Goal: Find specific page/section: Find specific page/section

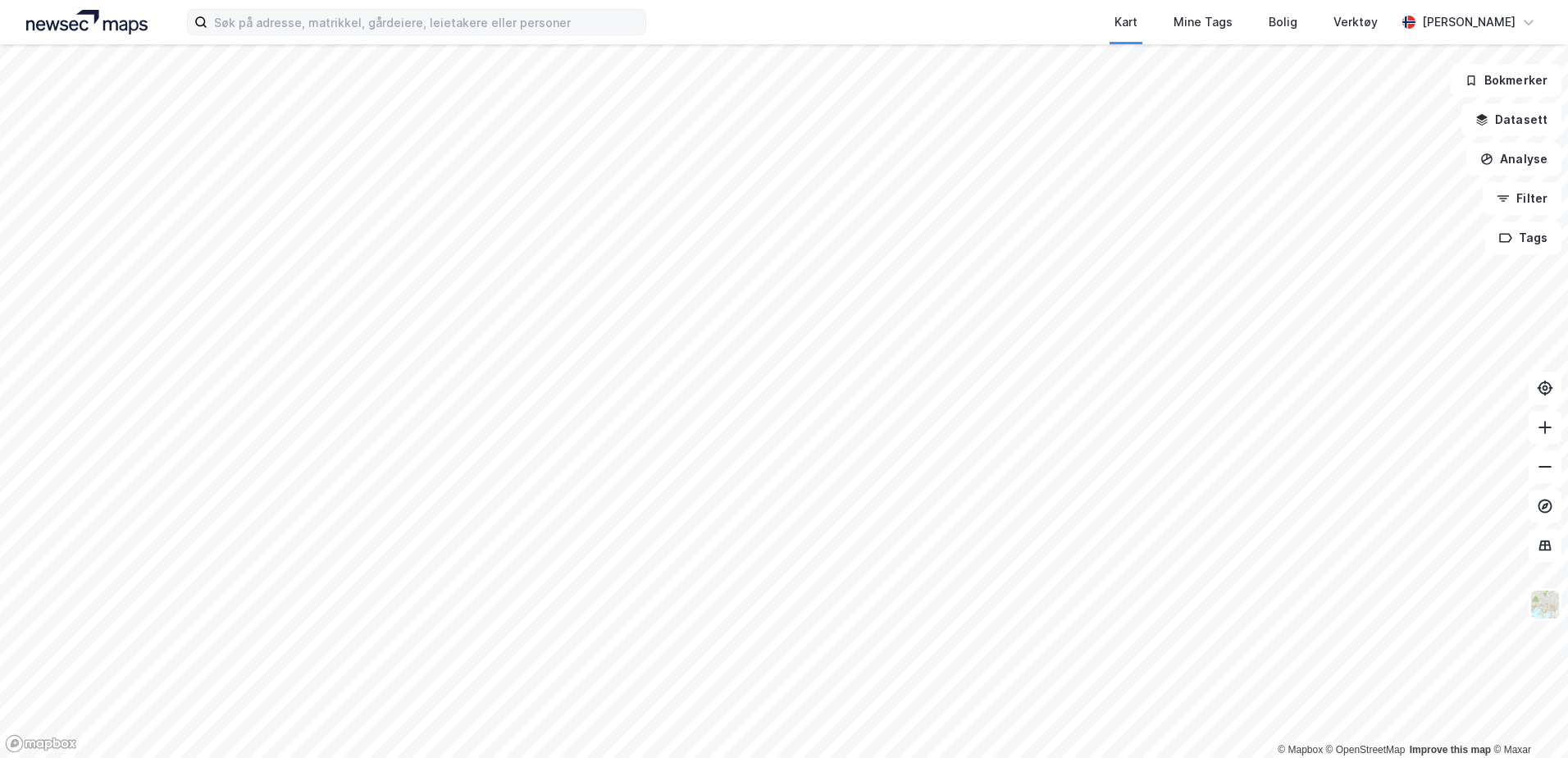
click at [504, 37] on div "Kart Mine Tags Bolig Verktøy [PERSON_NAME]" at bounding box center [784, 22] width 1568 height 44
click at [510, 30] on input at bounding box center [426, 22] width 438 height 25
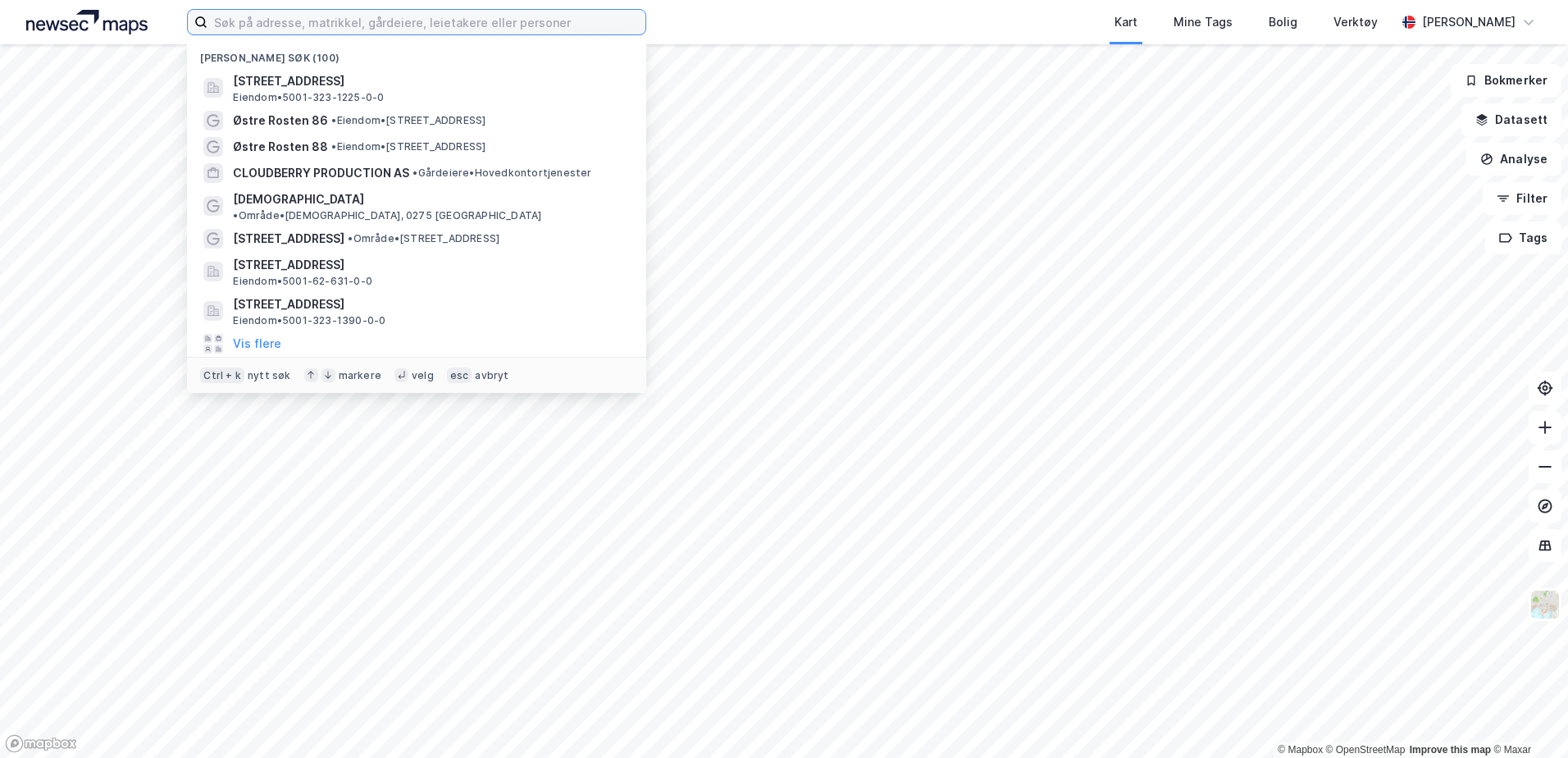
paste input "Altera Infrastructure Production"
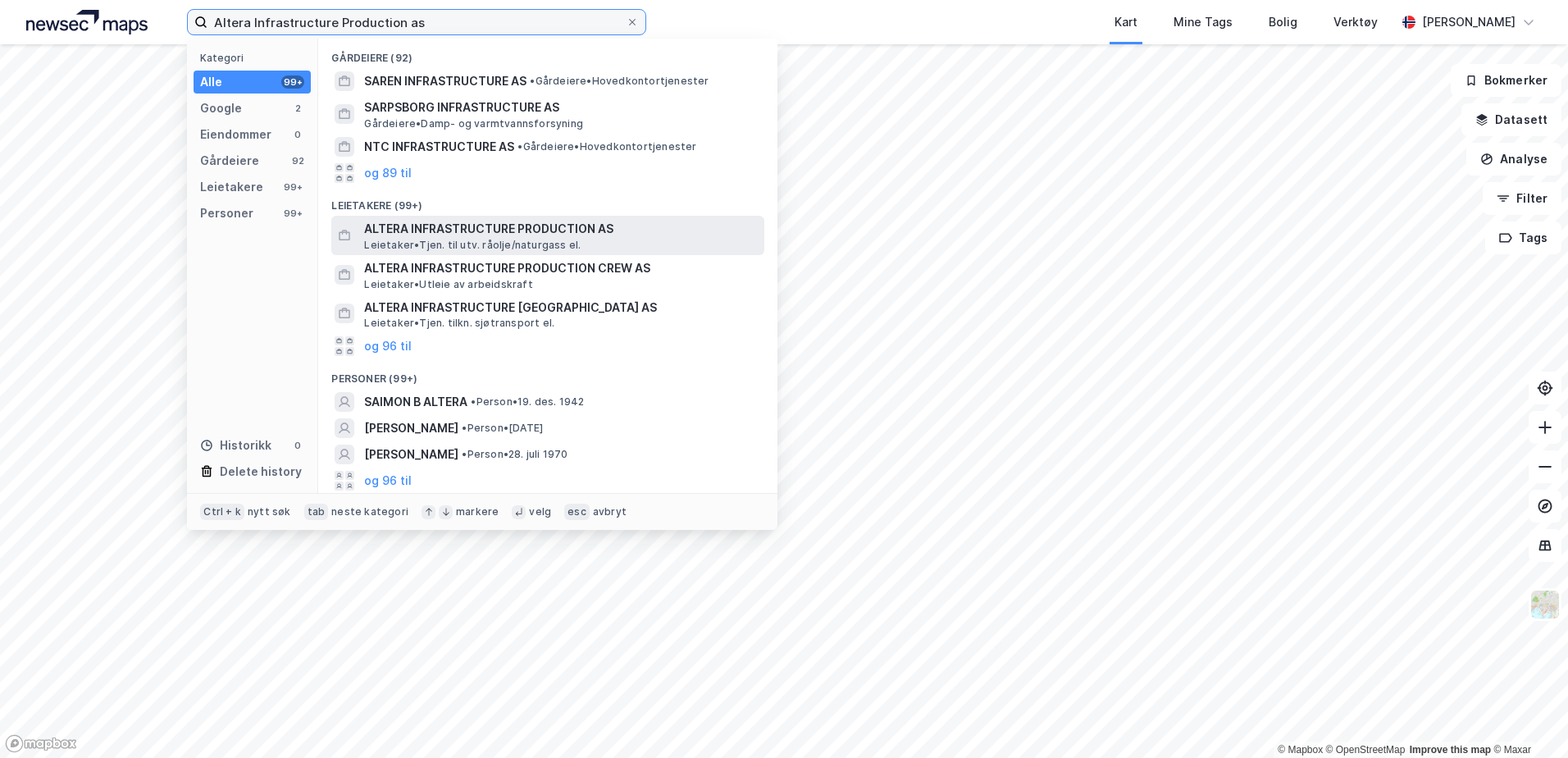
scroll to position [83, 0]
click at [450, 22] on input "Altera Infrastructure Production as" at bounding box center [417, 22] width 419 height 25
paste input "939545832"
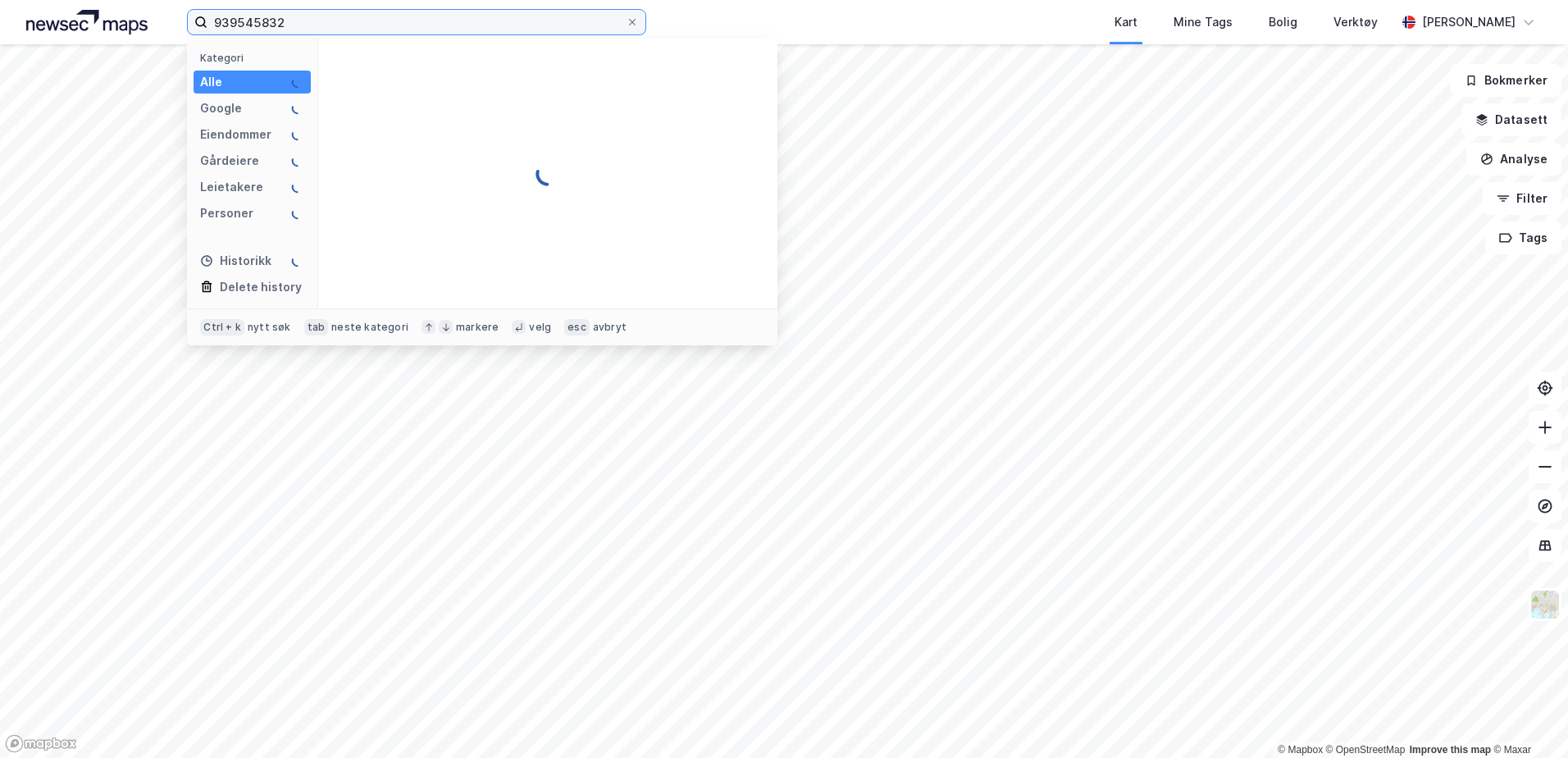
scroll to position [0, 0]
click at [597, 24] on input "939545832" at bounding box center [417, 22] width 419 height 25
paste input "Altera Infrastructure Production Crew AS"
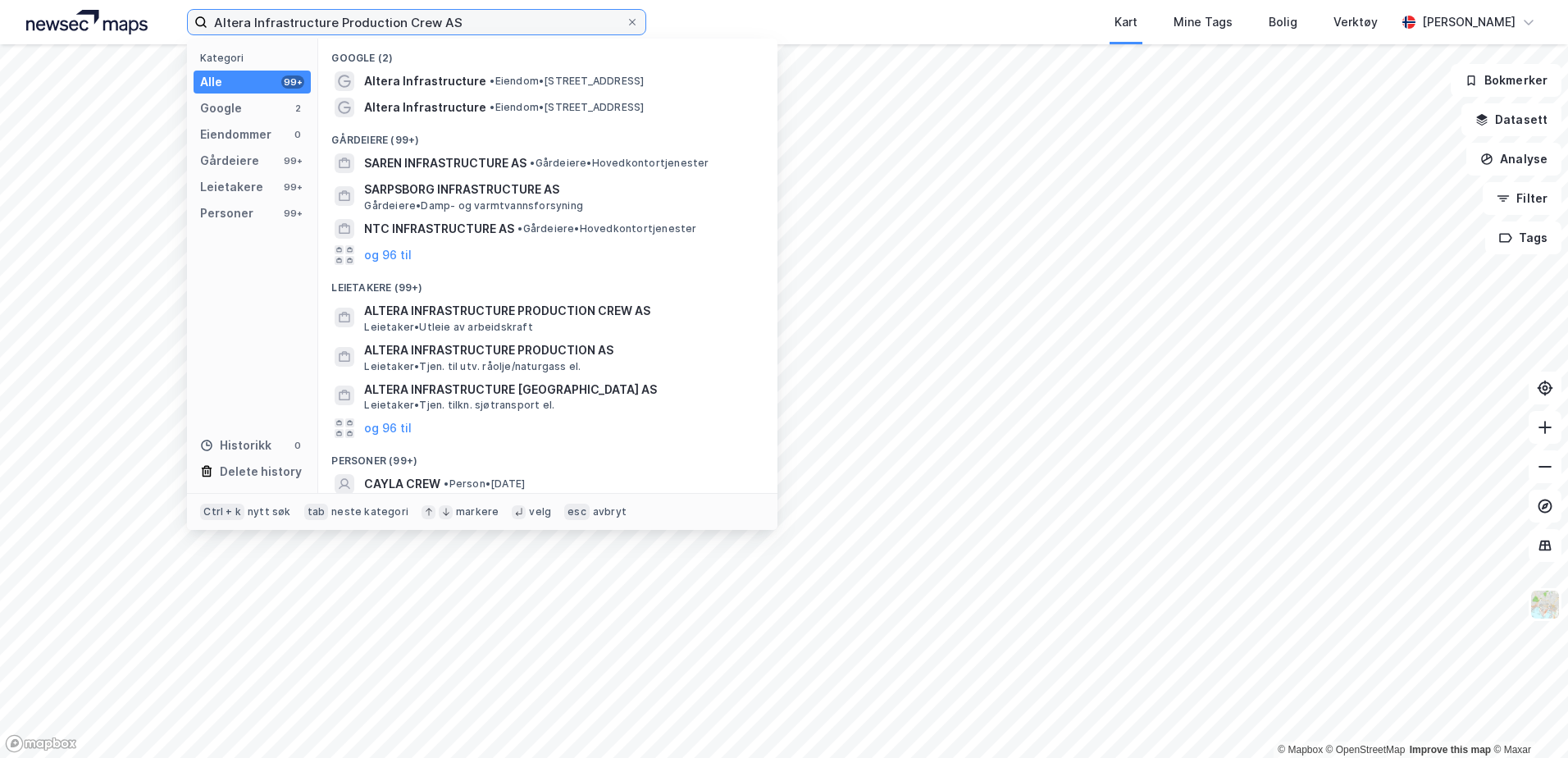
click at [457, 27] on input "Altera Infrastructure Production Crew AS" at bounding box center [417, 22] width 419 height 25
paste input "996235149"
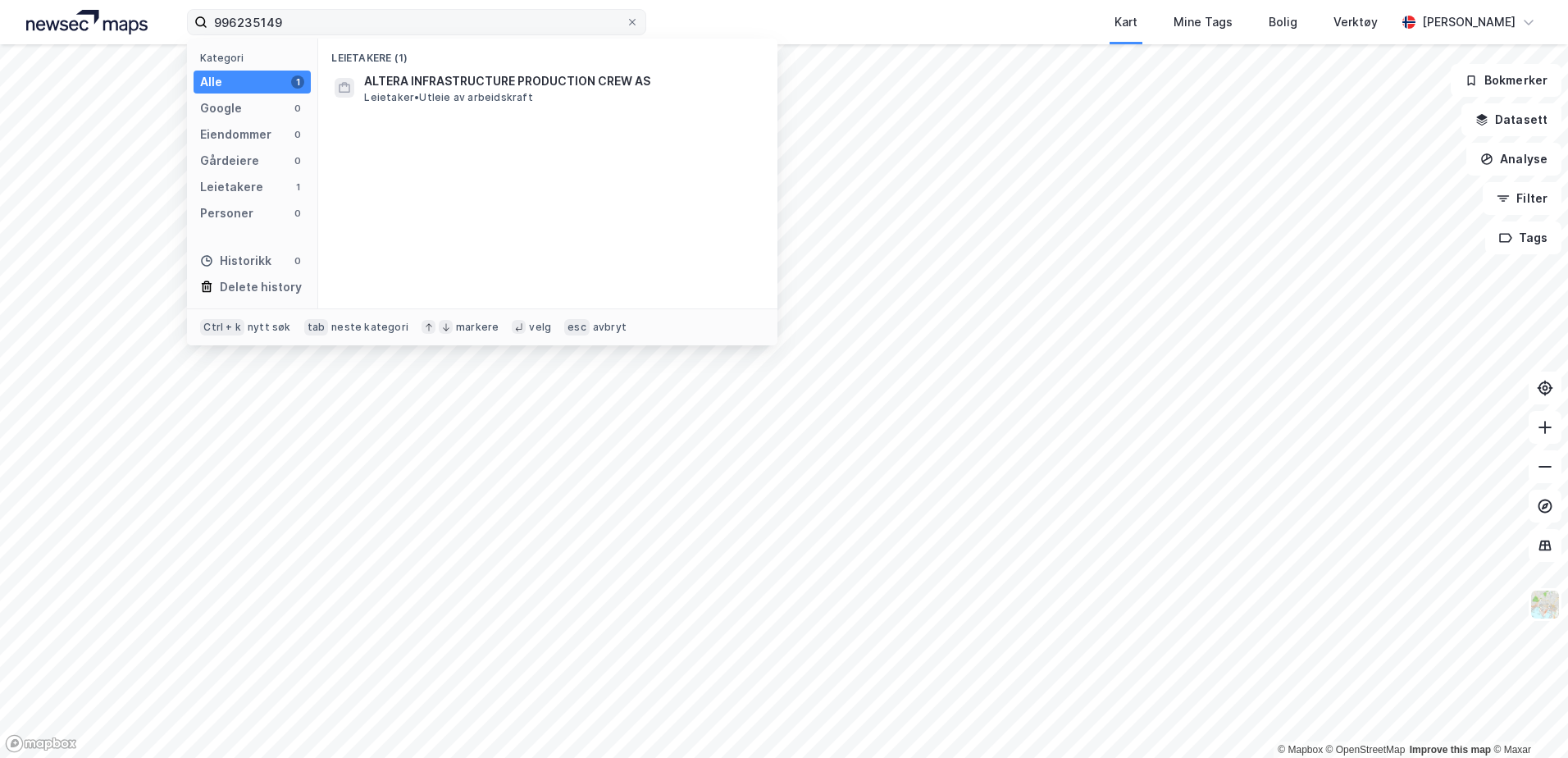
drag, startPoint x: 263, startPoint y: 8, endPoint x: 293, endPoint y: 12, distance: 30.3
click at [263, 8] on div "996235149 Kategori Alle 1 Google 0 Eiendommer 0 Gårdeiere 0 Leietakere 1 Person…" at bounding box center [784, 22] width 1568 height 44
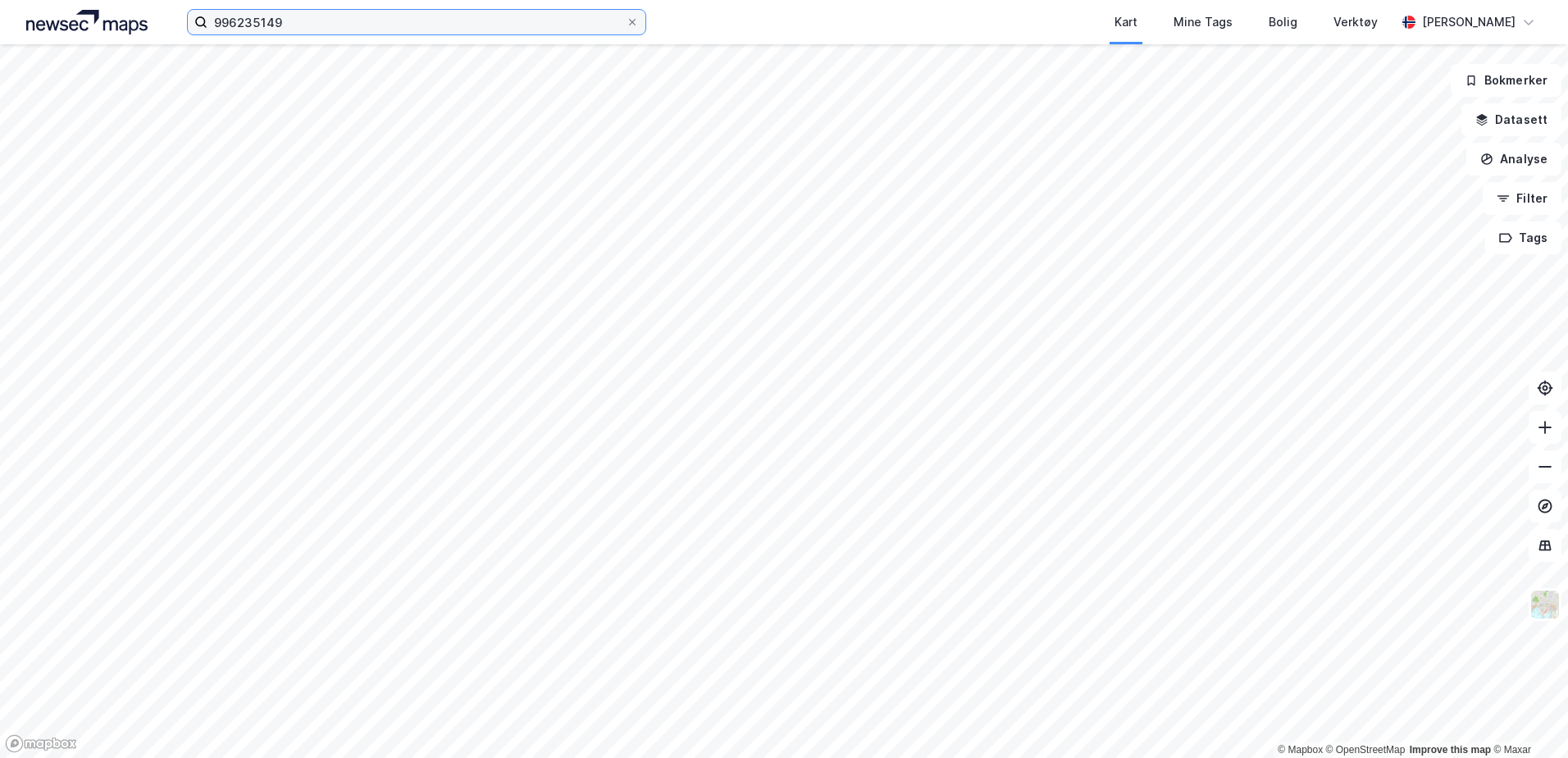
click at [336, 29] on input "996235149" at bounding box center [417, 22] width 419 height 25
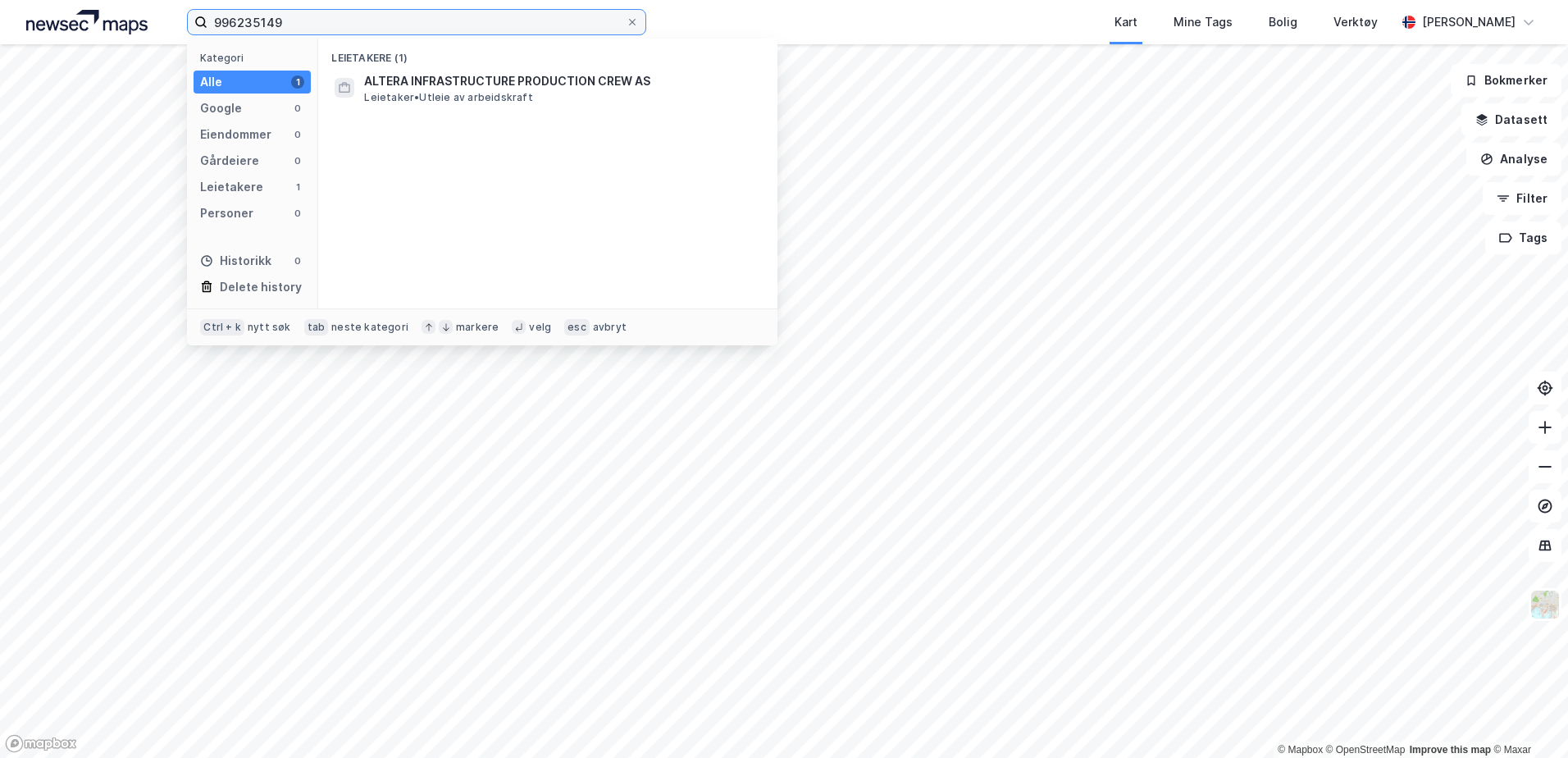
paste input "Altera Infrastructure Siri AS"
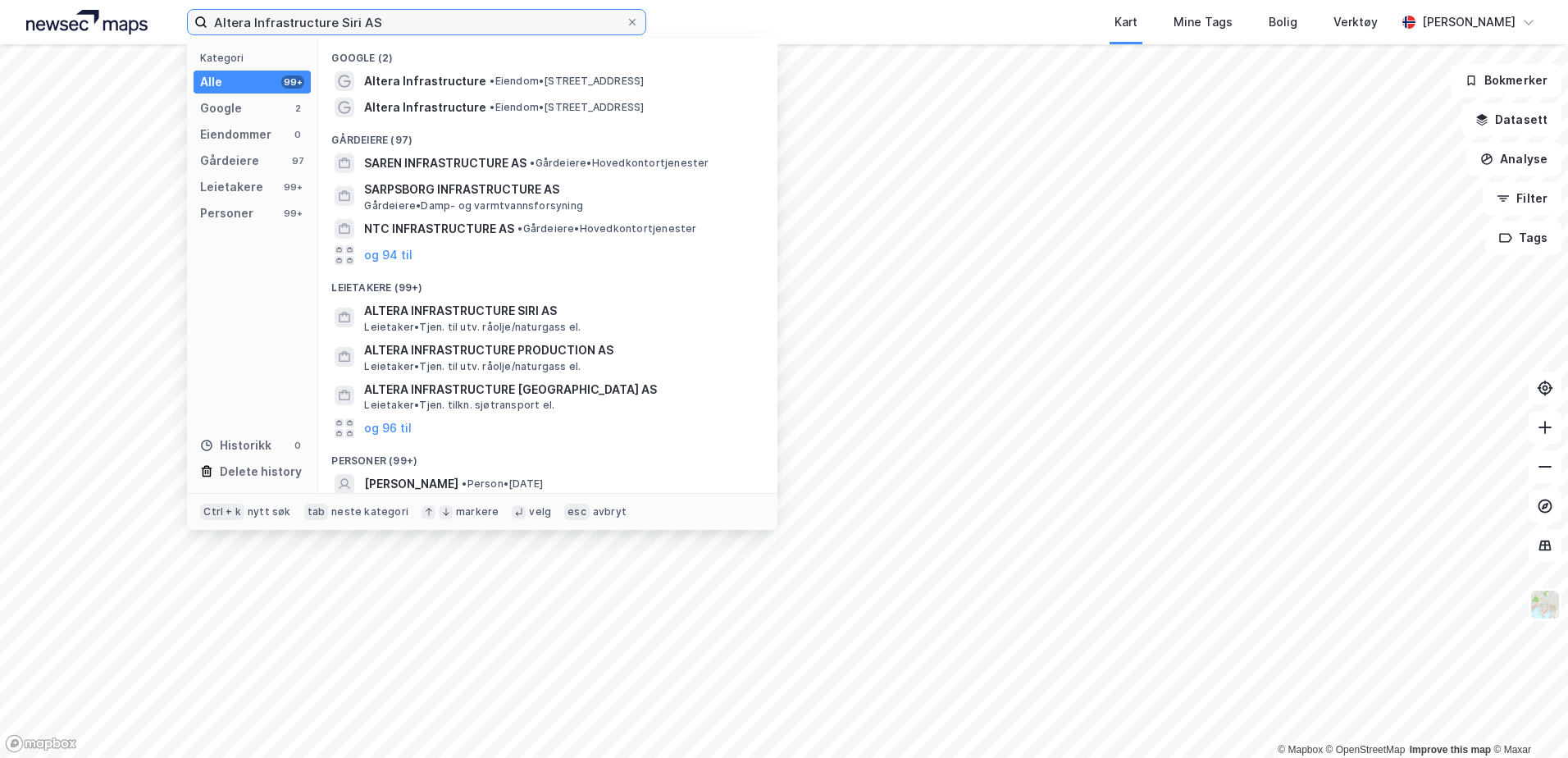
click at [452, 26] on input "Altera Infrastructure Siri AS" at bounding box center [417, 22] width 419 height 25
paste input "990485674"
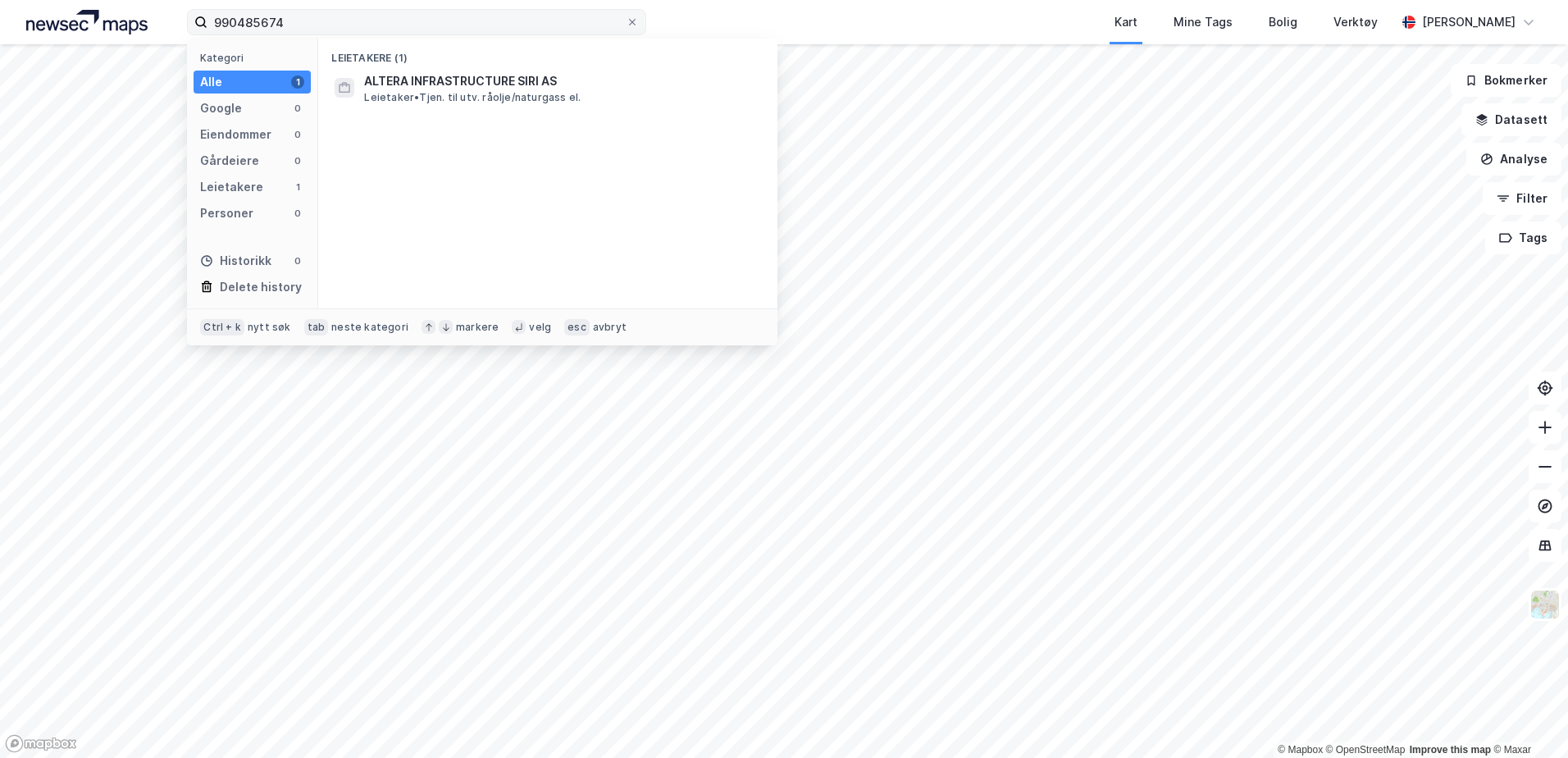
click at [426, 35] on label "990485674" at bounding box center [417, 21] width 459 height 26
click at [426, 35] on input "990485674" at bounding box center [417, 22] width 419 height 25
paste input "Altera Infrastructure Voyageur AS"
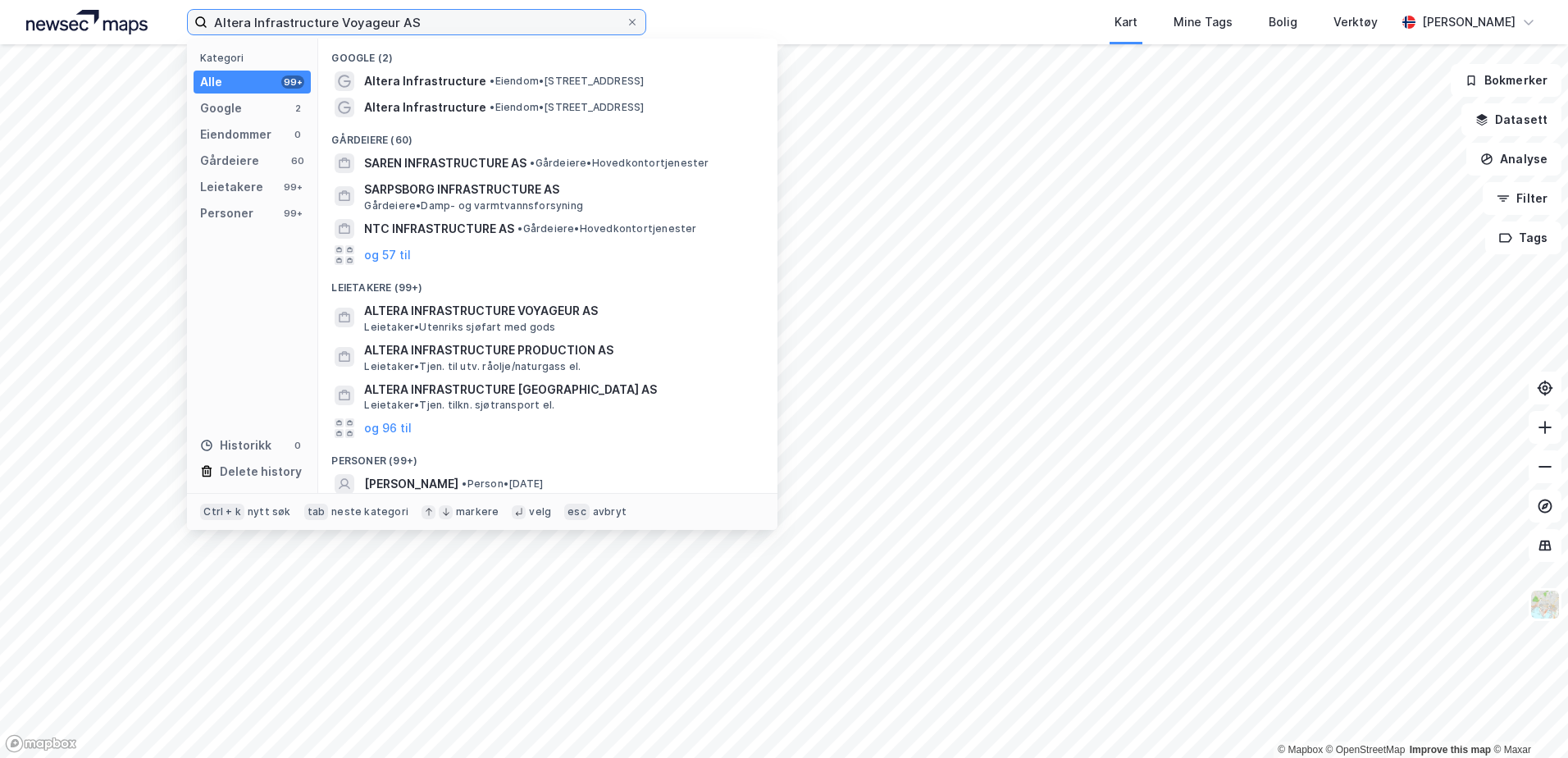
click at [460, 26] on input "Altera Infrastructure Voyageur AS" at bounding box center [417, 22] width 419 height 25
paste input "990479518"
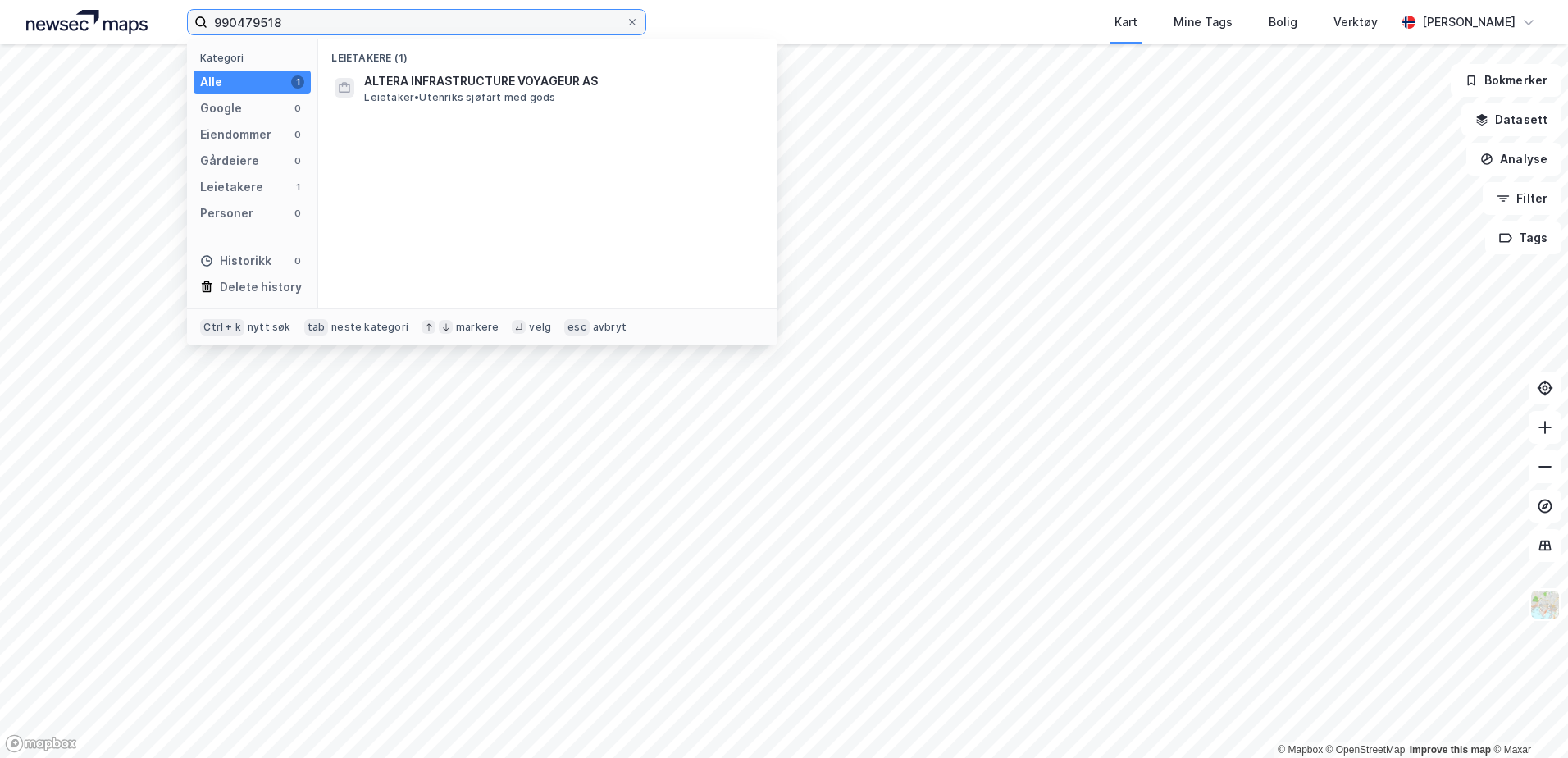
click at [445, 25] on input "990479518" at bounding box center [417, 22] width 419 height 25
paste input "[PERSON_NAME] AS"
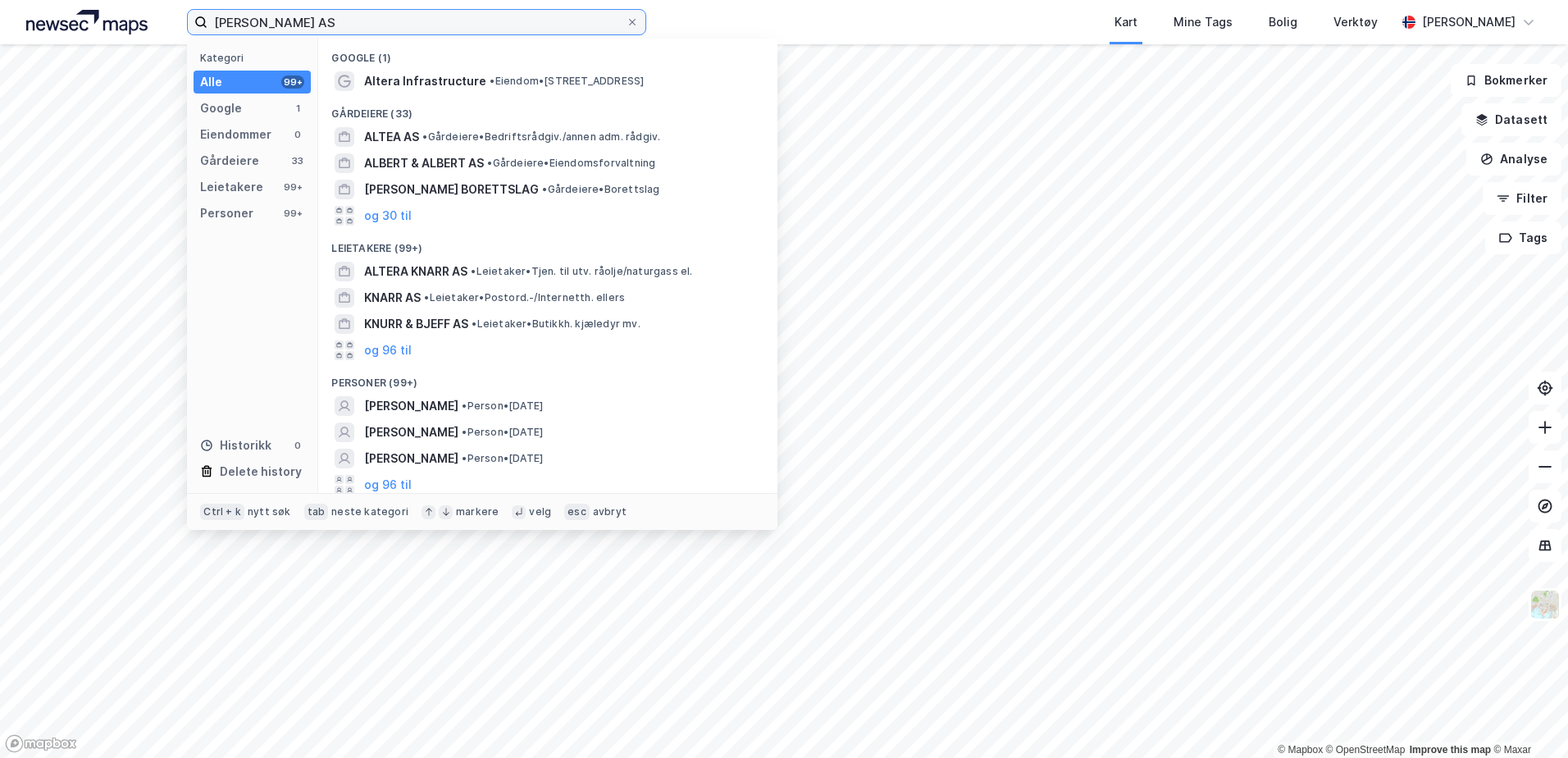
type input "[PERSON_NAME] AS"
click at [509, 25] on input "[PERSON_NAME] AS" at bounding box center [417, 22] width 419 height 25
paste input
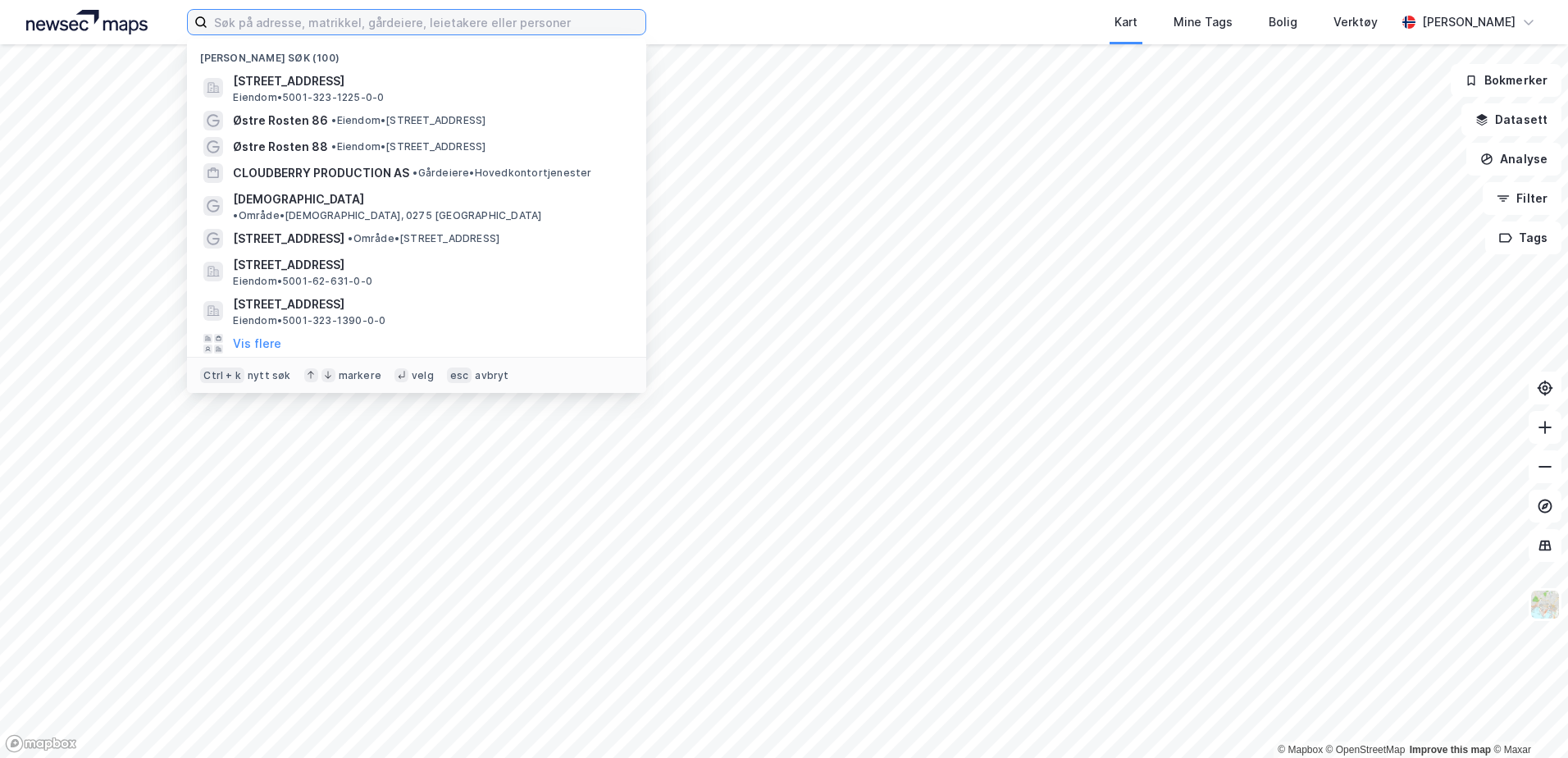
paste input
click at [370, 19] on input at bounding box center [426, 22] width 438 height 25
paste input "996508234"
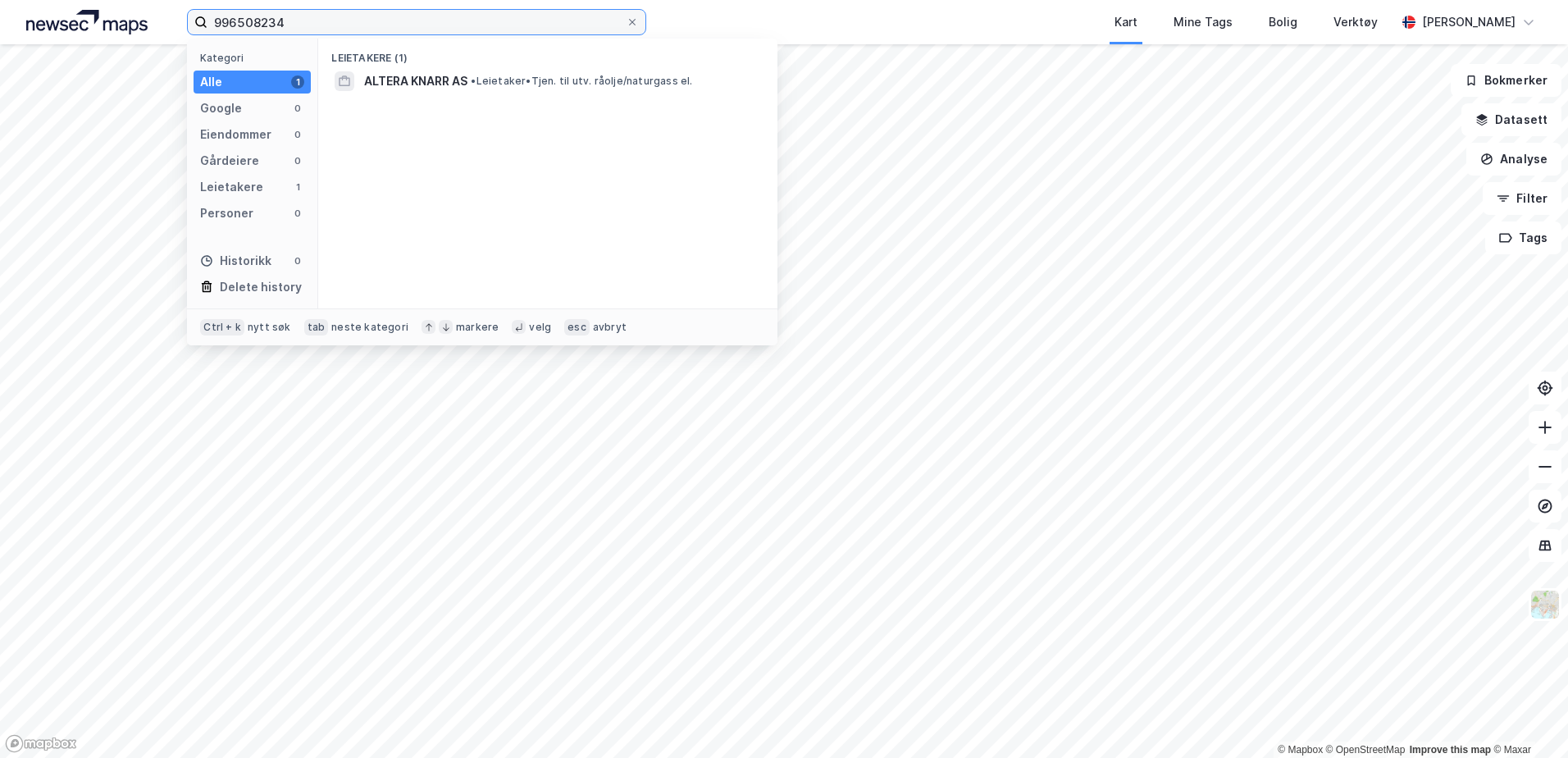
click at [395, 28] on input "996508234" at bounding box center [417, 22] width 419 height 25
paste input "Petrojarl I Production AS"
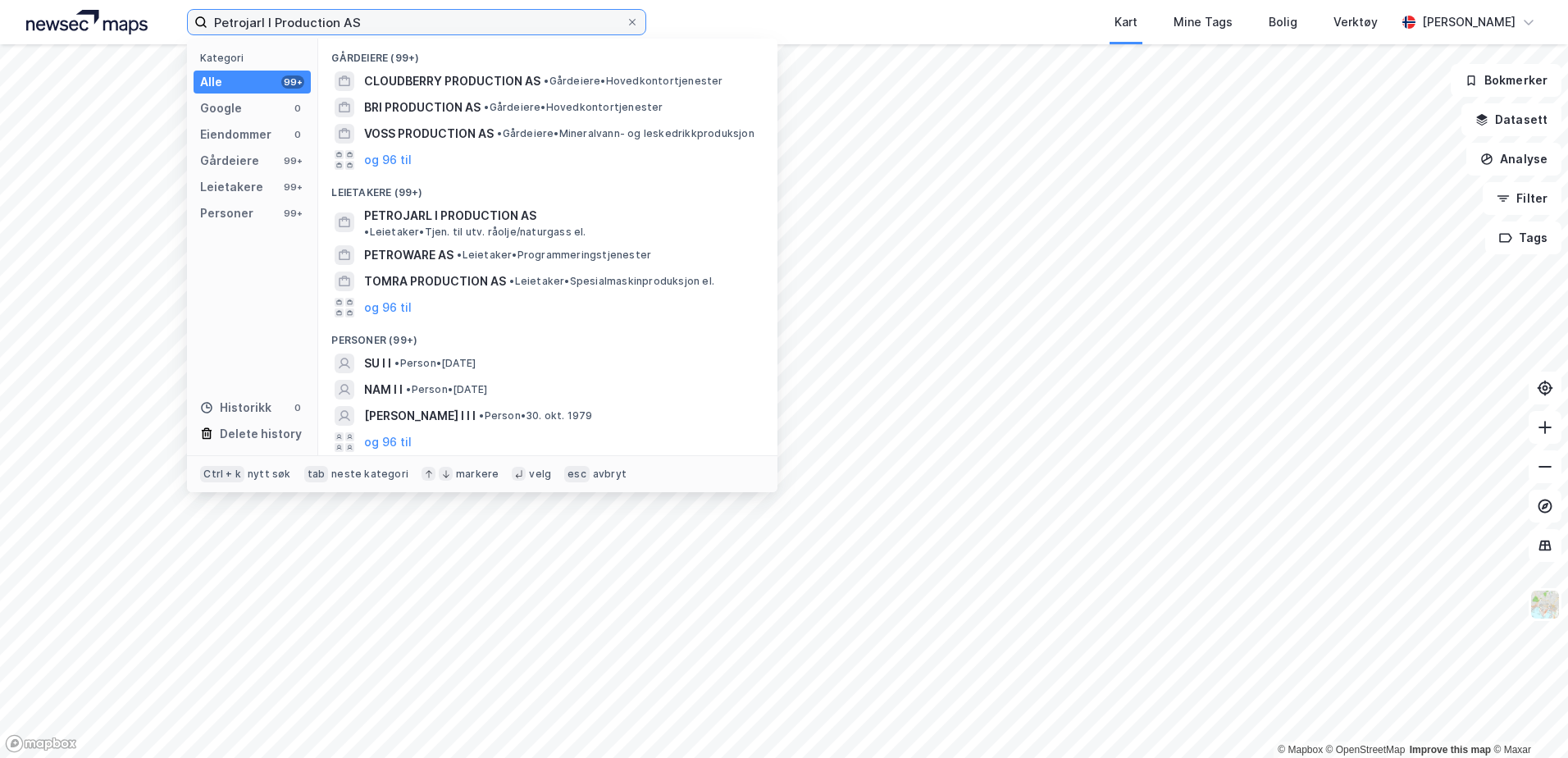
click at [505, 33] on input "Petrojarl I Production AS" at bounding box center [417, 22] width 419 height 25
paste input "997788885"
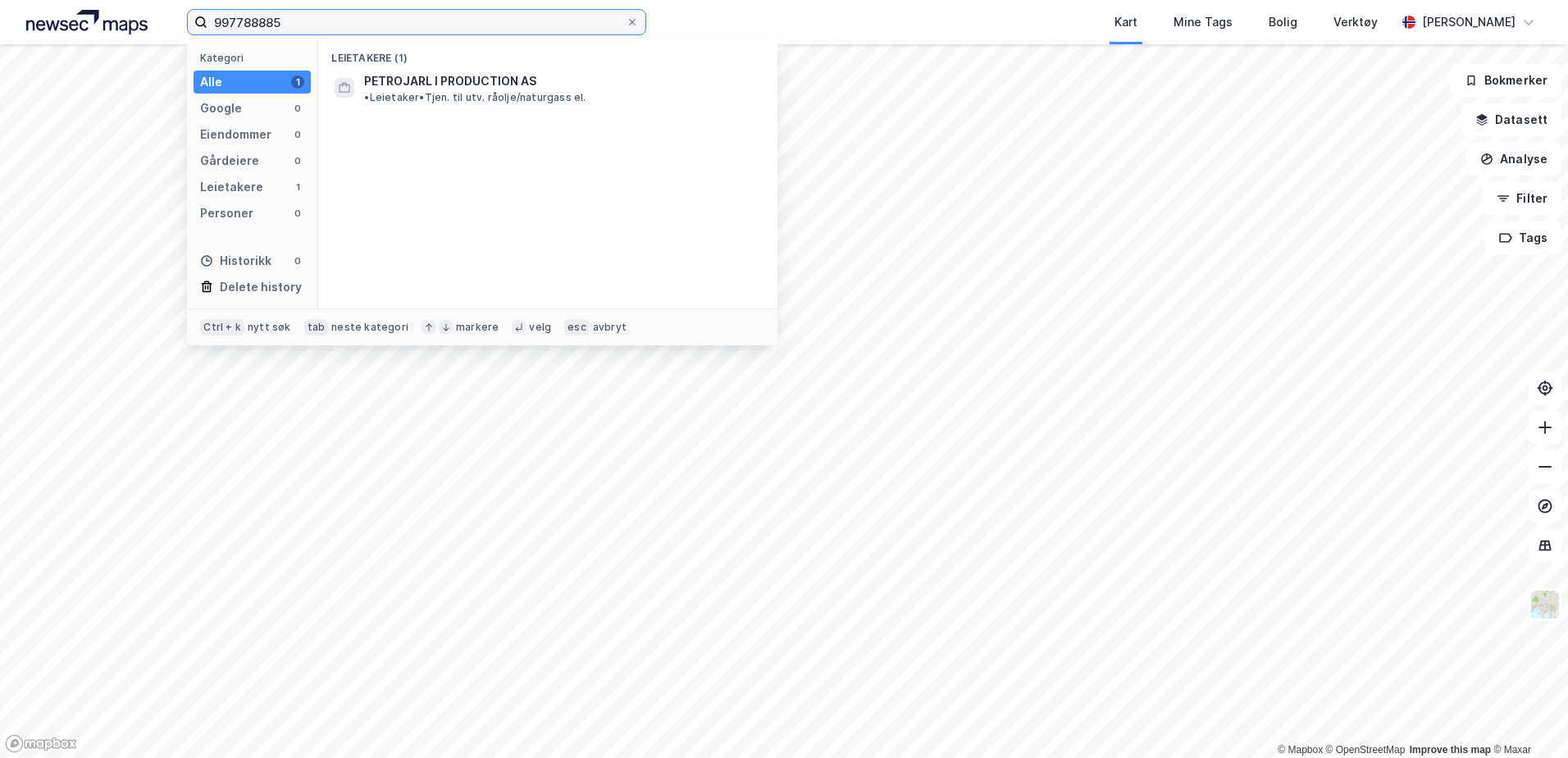
click at [527, 26] on input "997788885" at bounding box center [417, 22] width 419 height 25
paste input "Piranema Production AS"
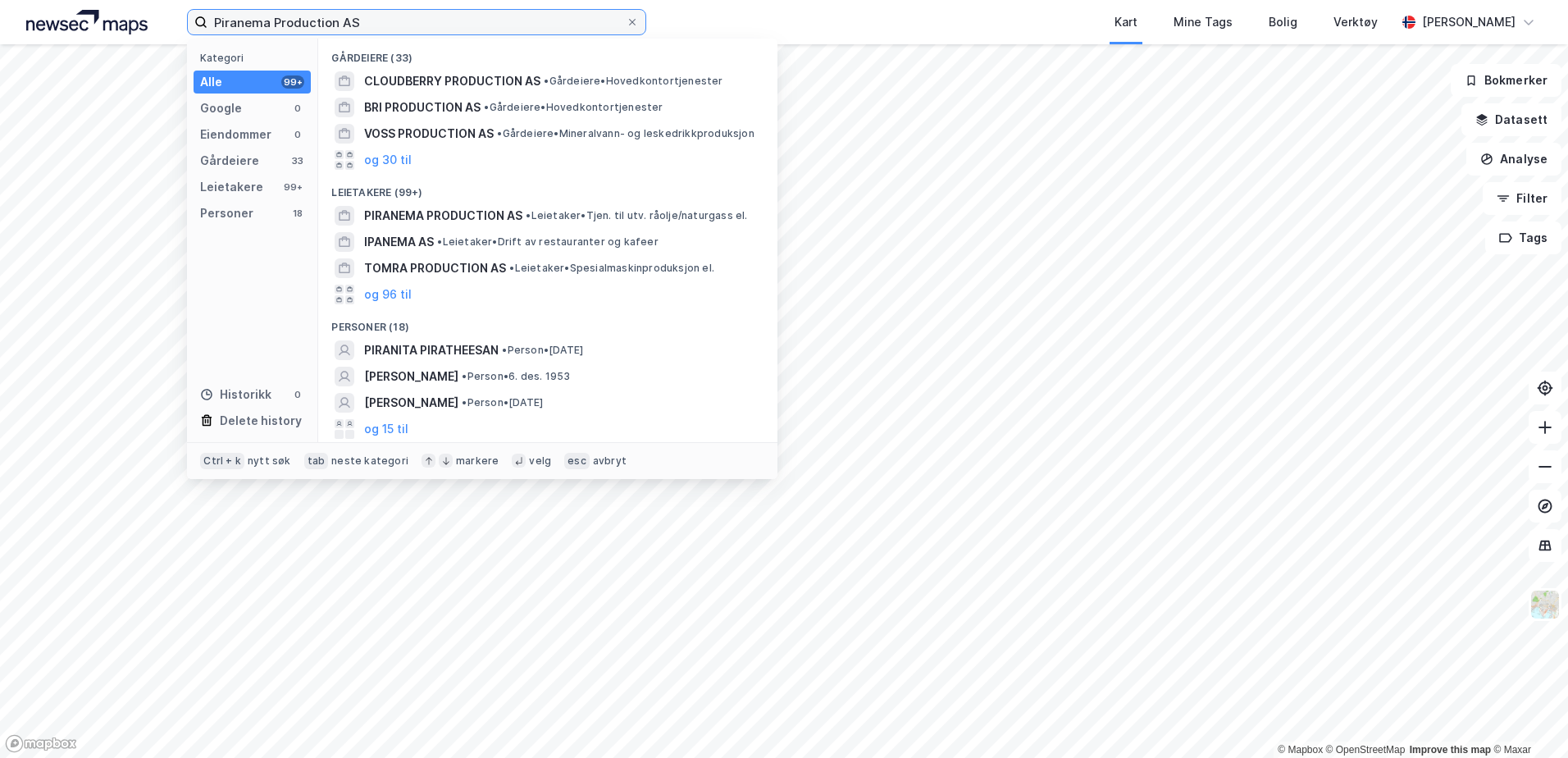
click at [557, 18] on input "Piranema Production AS" at bounding box center [417, 22] width 419 height 25
paste input "985973245"
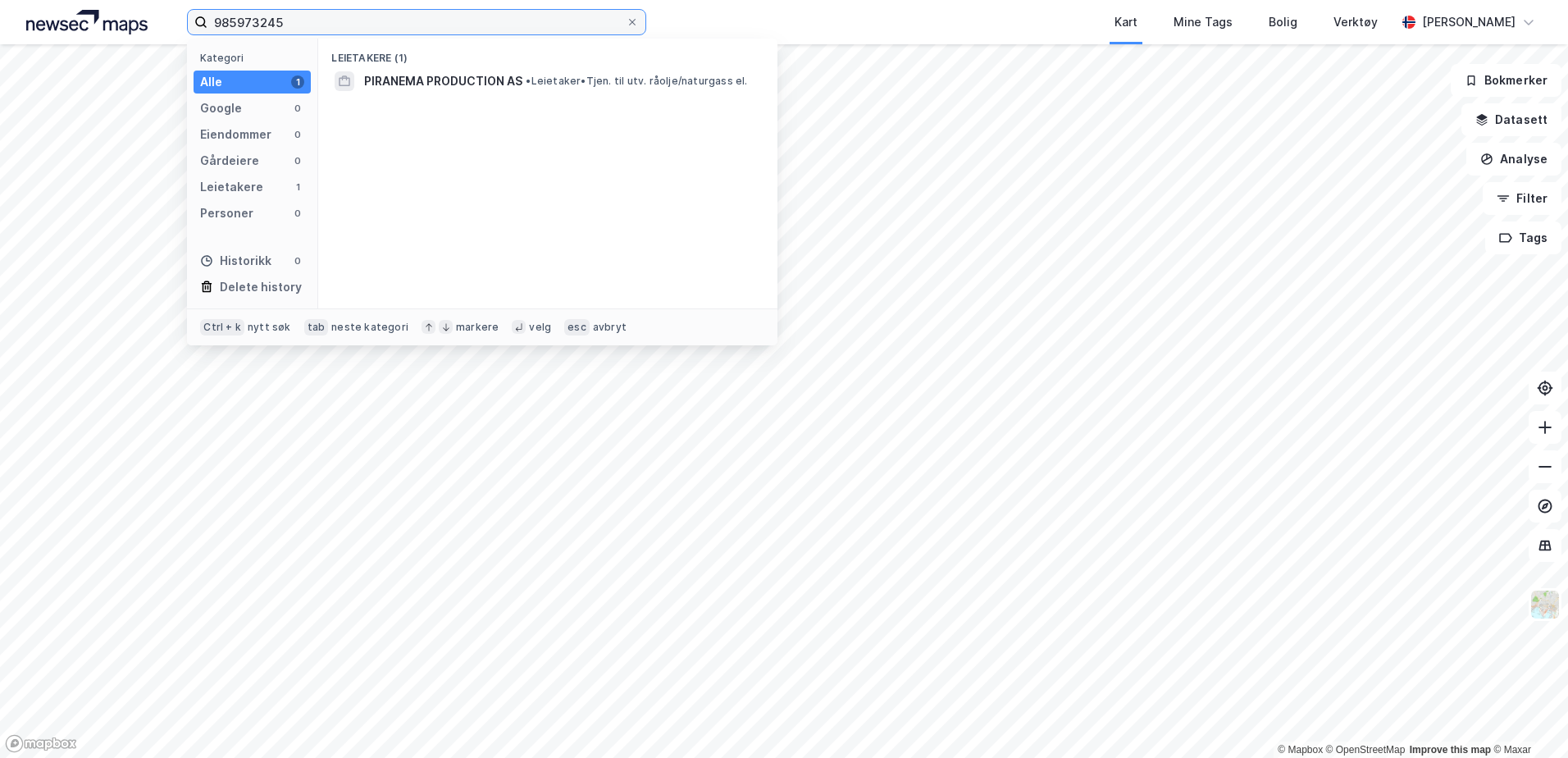
type input "985973245"
